Goal: Entertainment & Leisure: Consume media (video, audio)

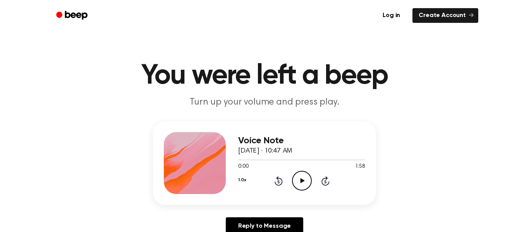
click at [301, 186] on icon "Play Audio" at bounding box center [302, 181] width 20 height 20
